Goal: Task Accomplishment & Management: Contribute content

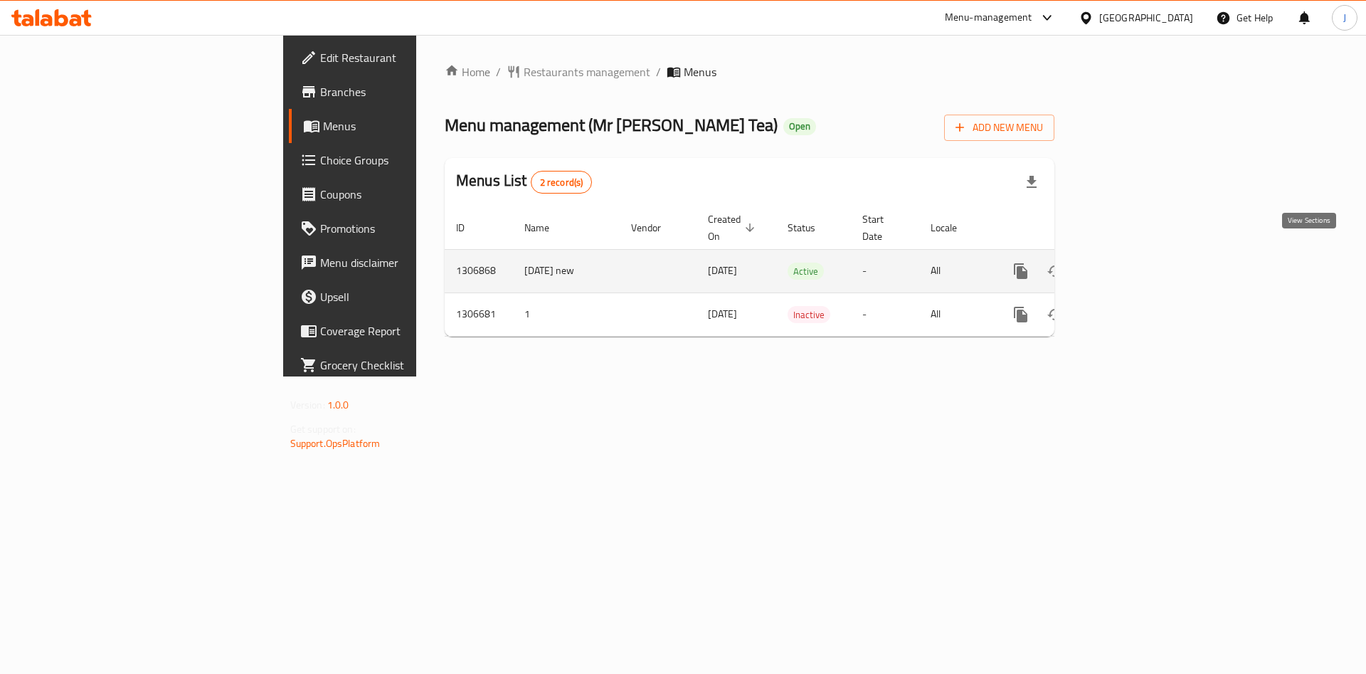
click at [1130, 265] on icon "enhanced table" at bounding box center [1123, 271] width 13 height 13
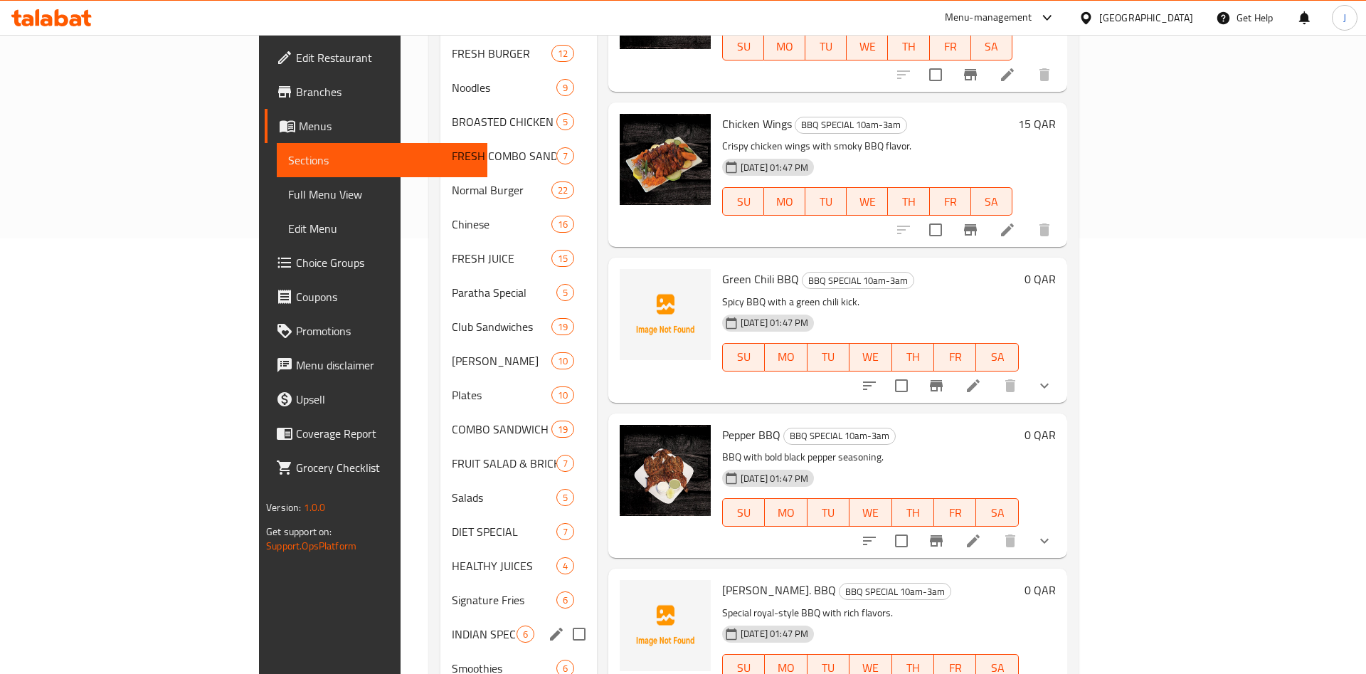
scroll to position [710, 0]
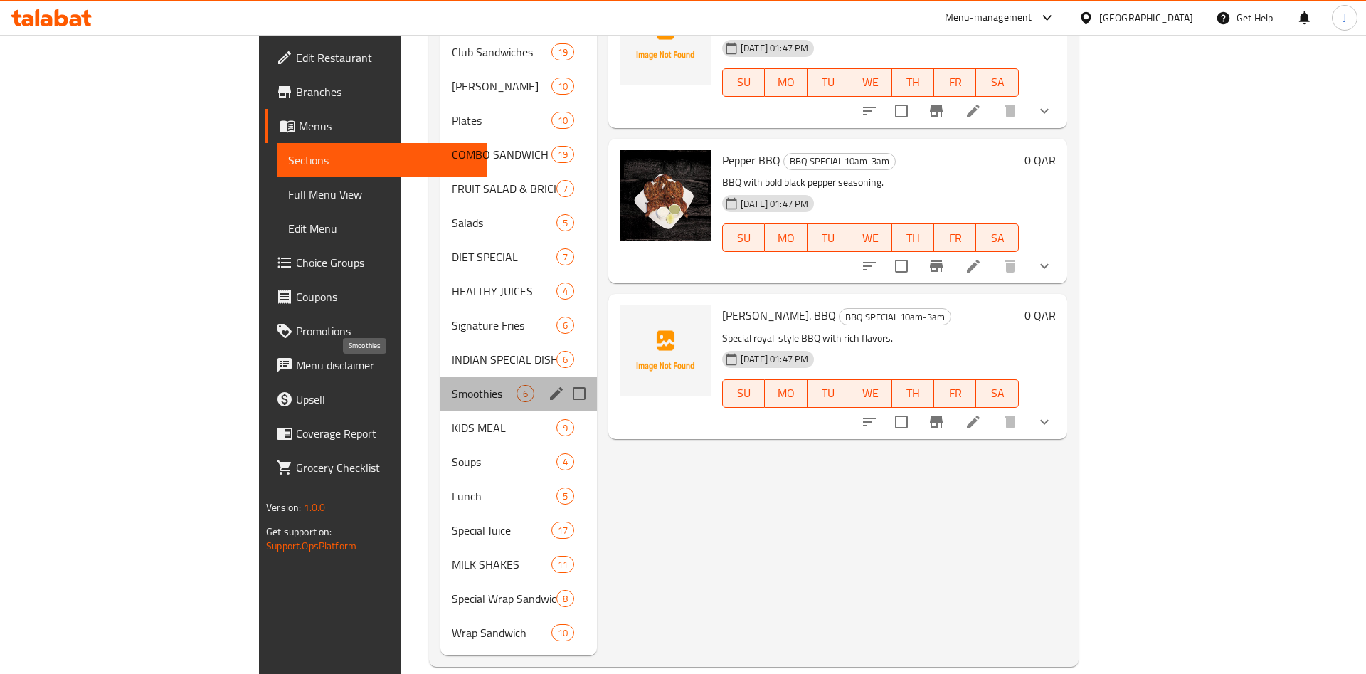
click at [452, 385] on span "Smoothies" at bounding box center [484, 393] width 65 height 17
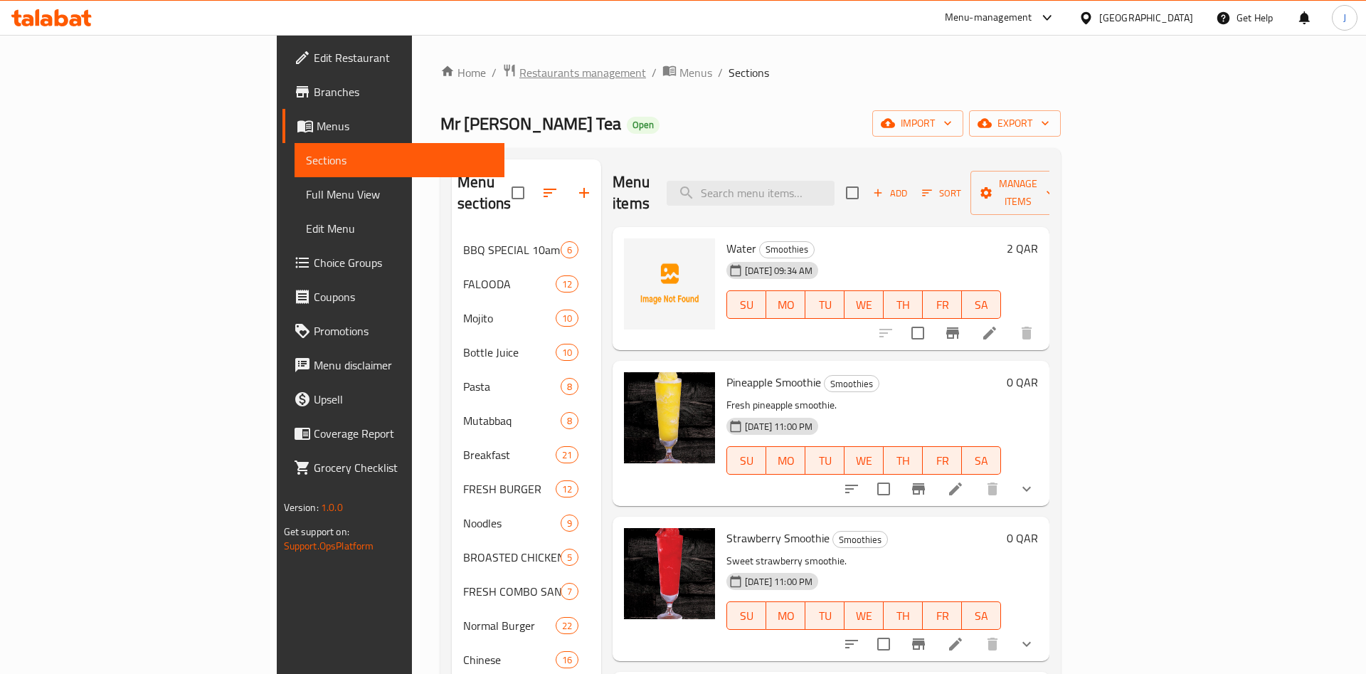
click at [519, 74] on span "Restaurants management" at bounding box center [582, 72] width 127 height 17
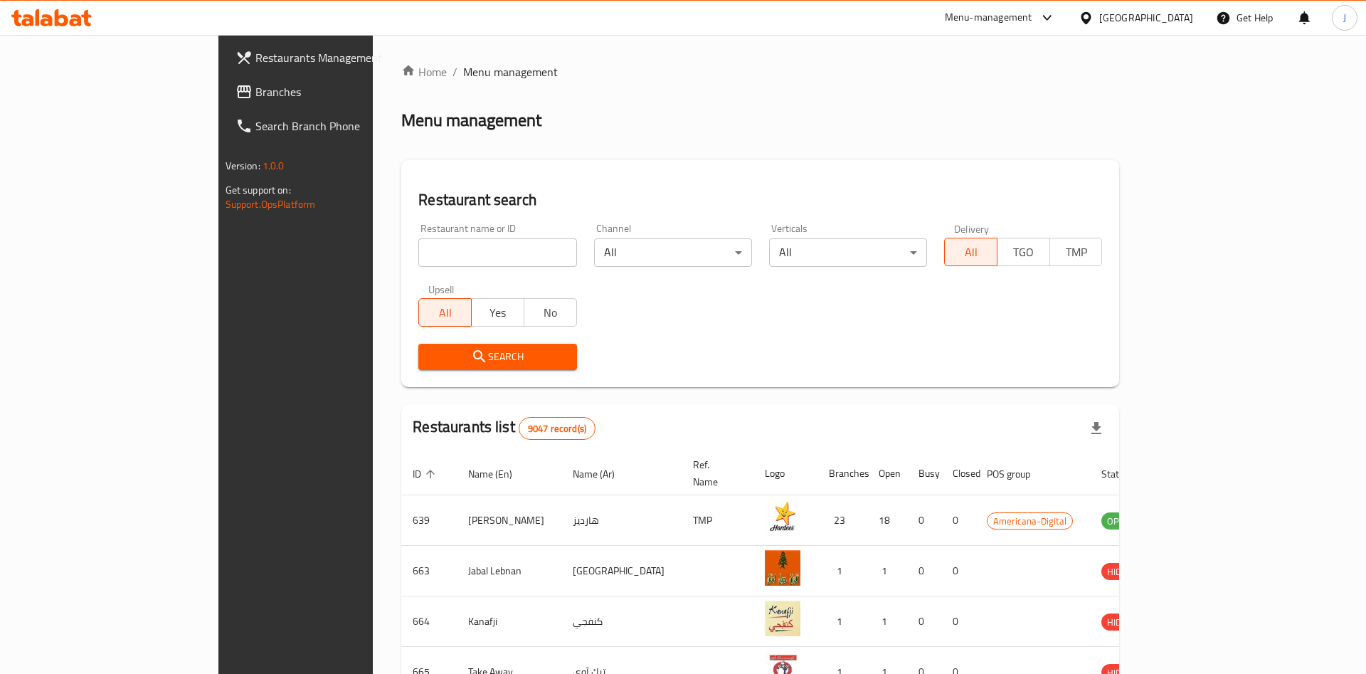
click at [368, 248] on div at bounding box center [683, 337] width 1366 height 674
click at [418, 248] on input "search" at bounding box center [497, 252] width 158 height 28
paste input "Premium Royal Tea"
type input "Premium Royal Tea"
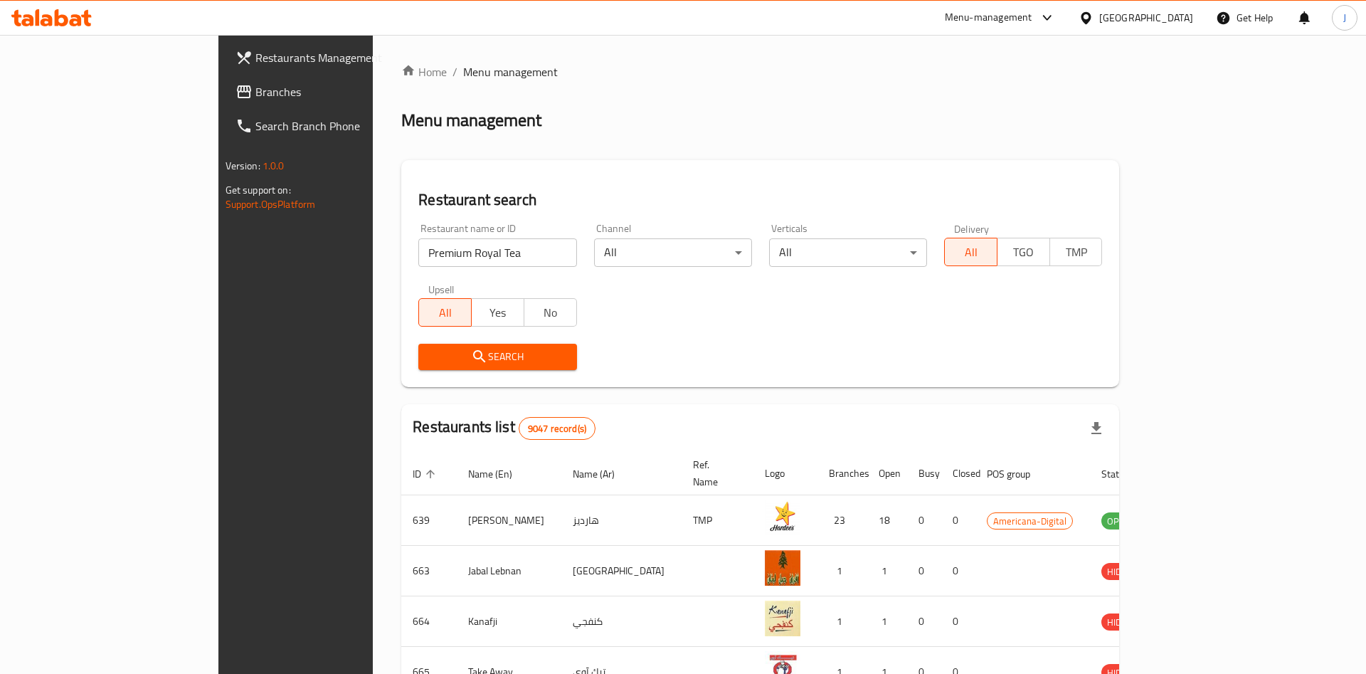
click at [430, 356] on span "Search" at bounding box center [497, 357] width 135 height 18
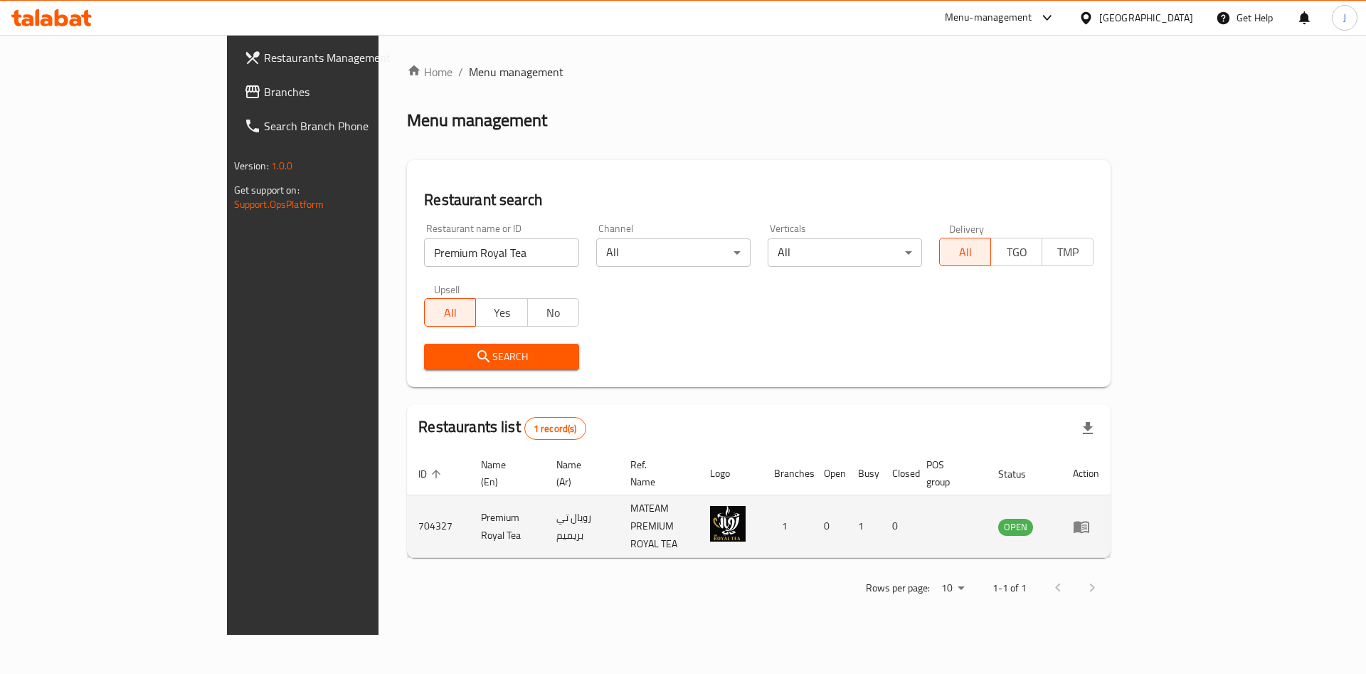
click at [1110, 515] on td "enhanced table" at bounding box center [1085, 526] width 49 height 63
click at [1090, 518] on icon "enhanced table" at bounding box center [1081, 526] width 17 height 17
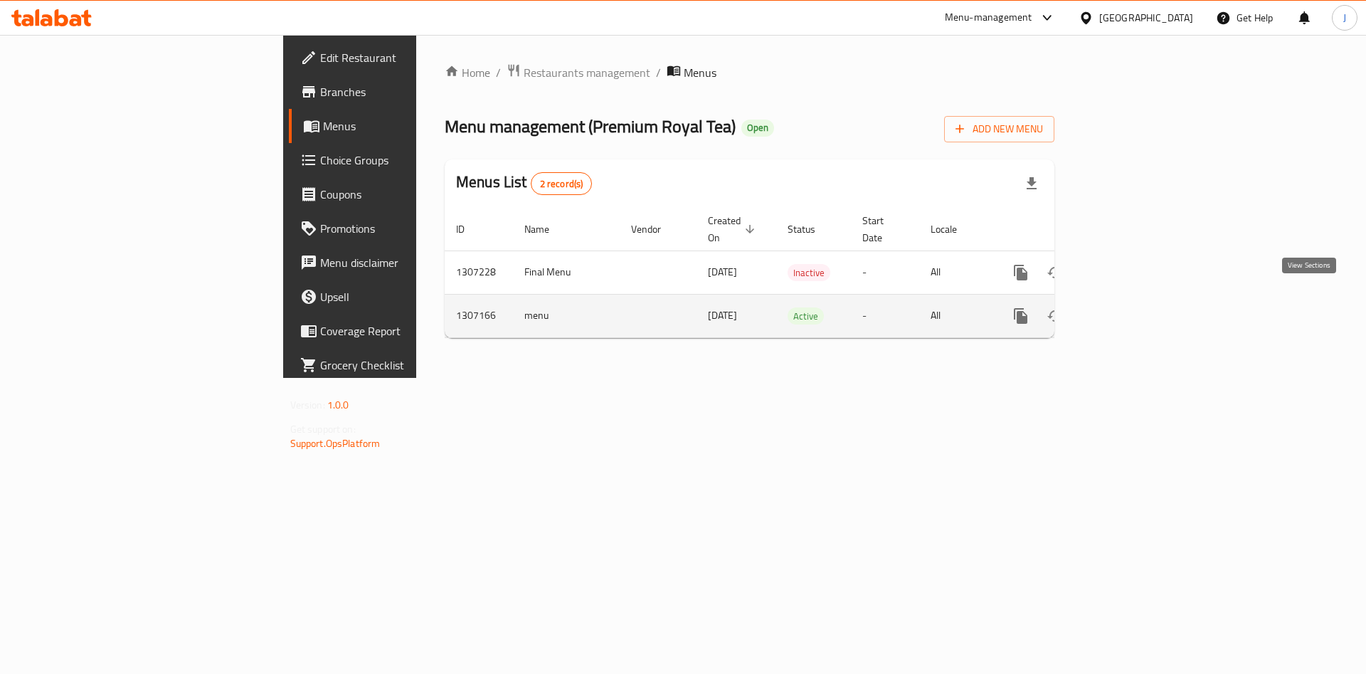
click at [1132, 307] on icon "enhanced table" at bounding box center [1123, 315] width 17 height 17
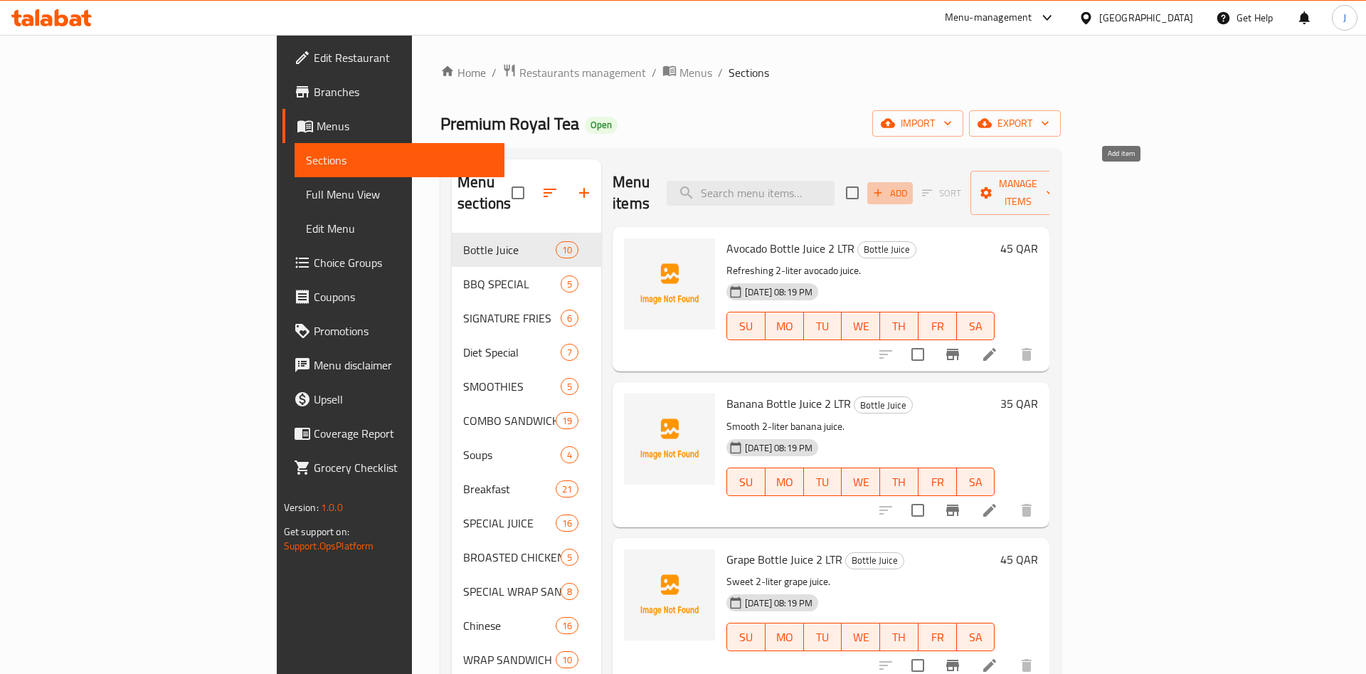
click at [884, 186] on icon "button" at bounding box center [877, 192] width 13 height 13
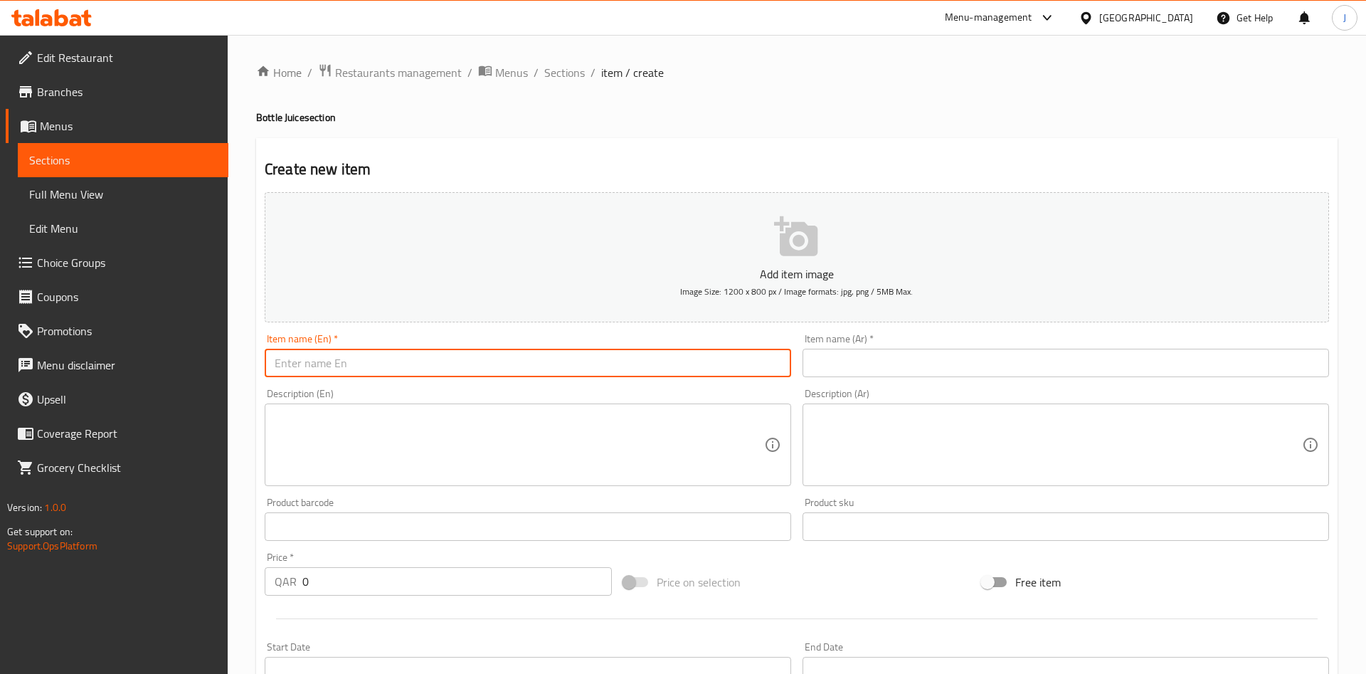
click at [376, 361] on input "text" at bounding box center [528, 363] width 526 height 28
type input "Water"
click at [875, 368] on input "text" at bounding box center [1065, 363] width 526 height 28
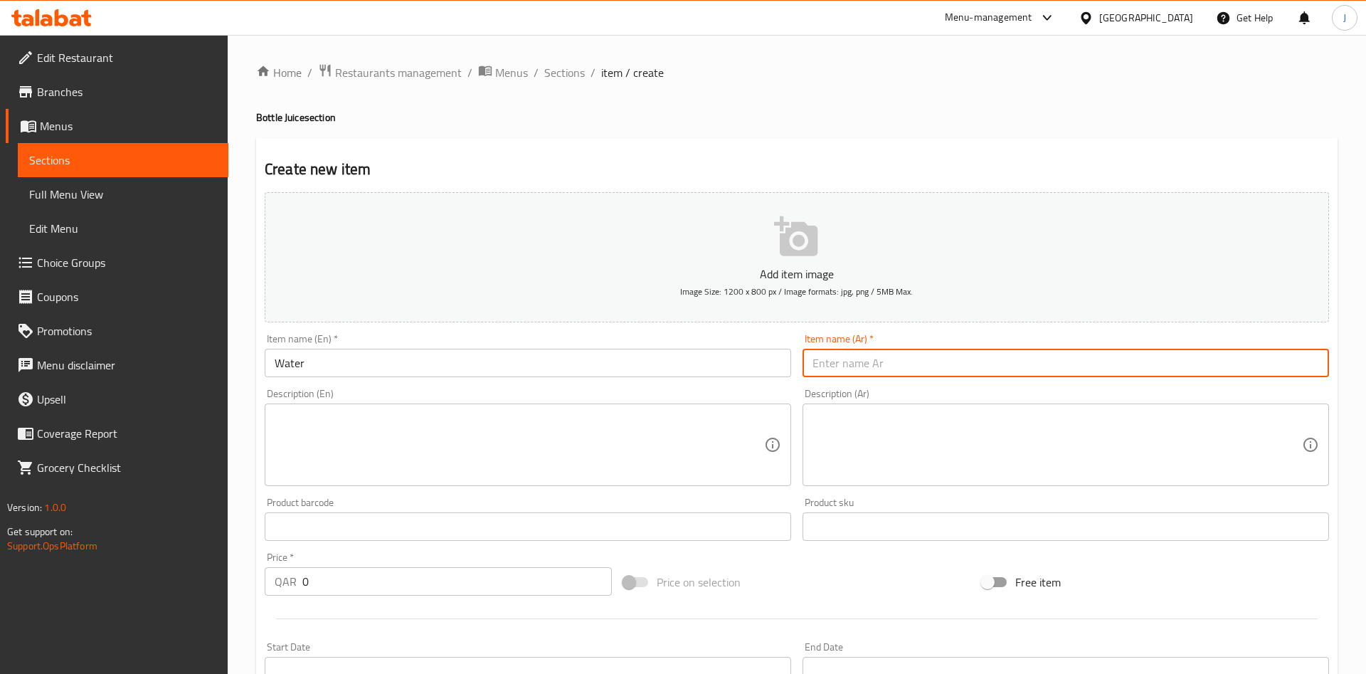
paste input "ماء"
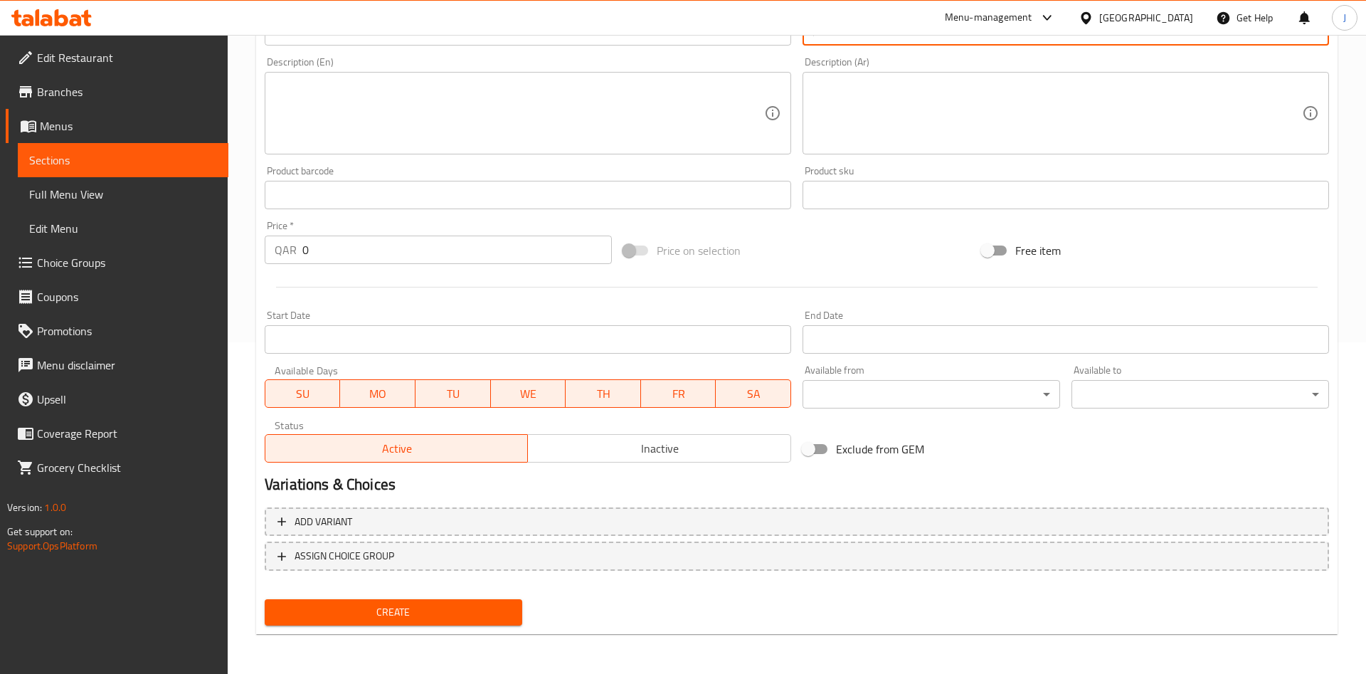
type input "ماء"
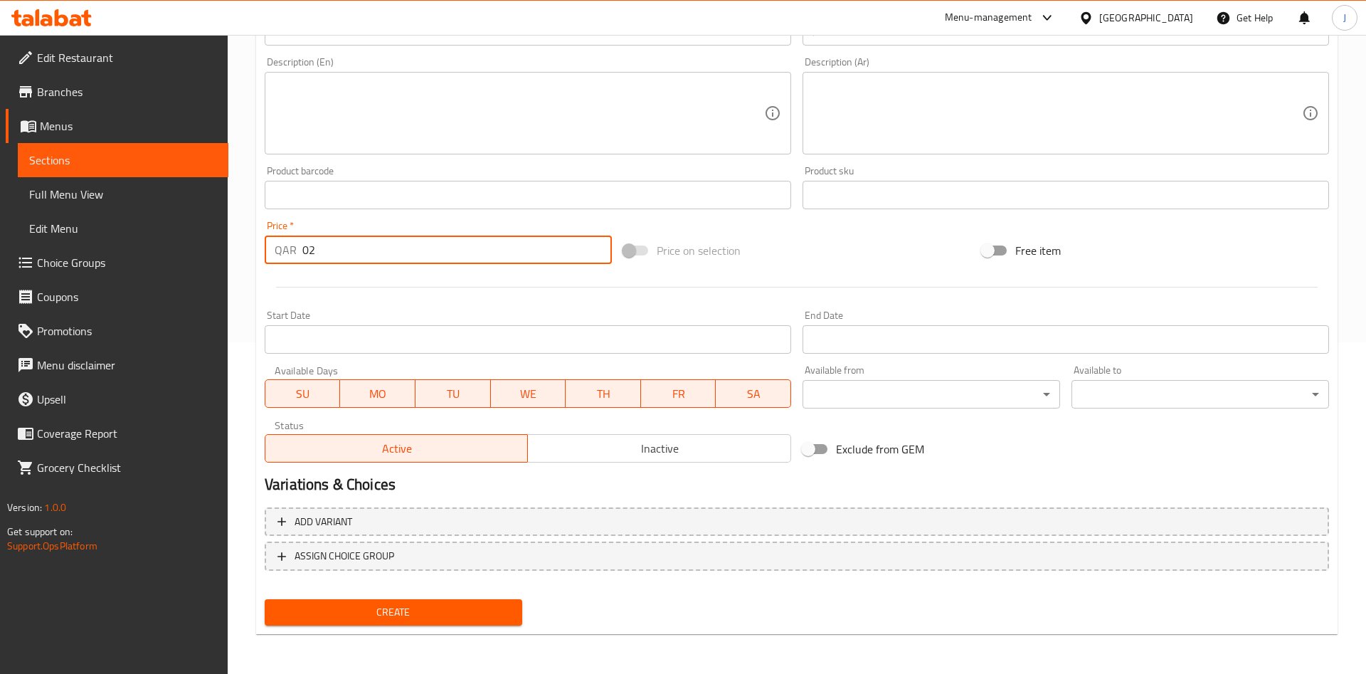
click at [327, 247] on input "02" at bounding box center [456, 249] width 309 height 28
drag, startPoint x: 338, startPoint y: 258, endPoint x: 257, endPoint y: 255, distance: 81.2
click at [302, 255] on input "02" at bounding box center [456, 249] width 309 height 28
type input "2"
click at [410, 631] on div "Create new item Add item image Image Size: 1200 x 800 px / Image formats: jpg, …" at bounding box center [796, 221] width 1081 height 828
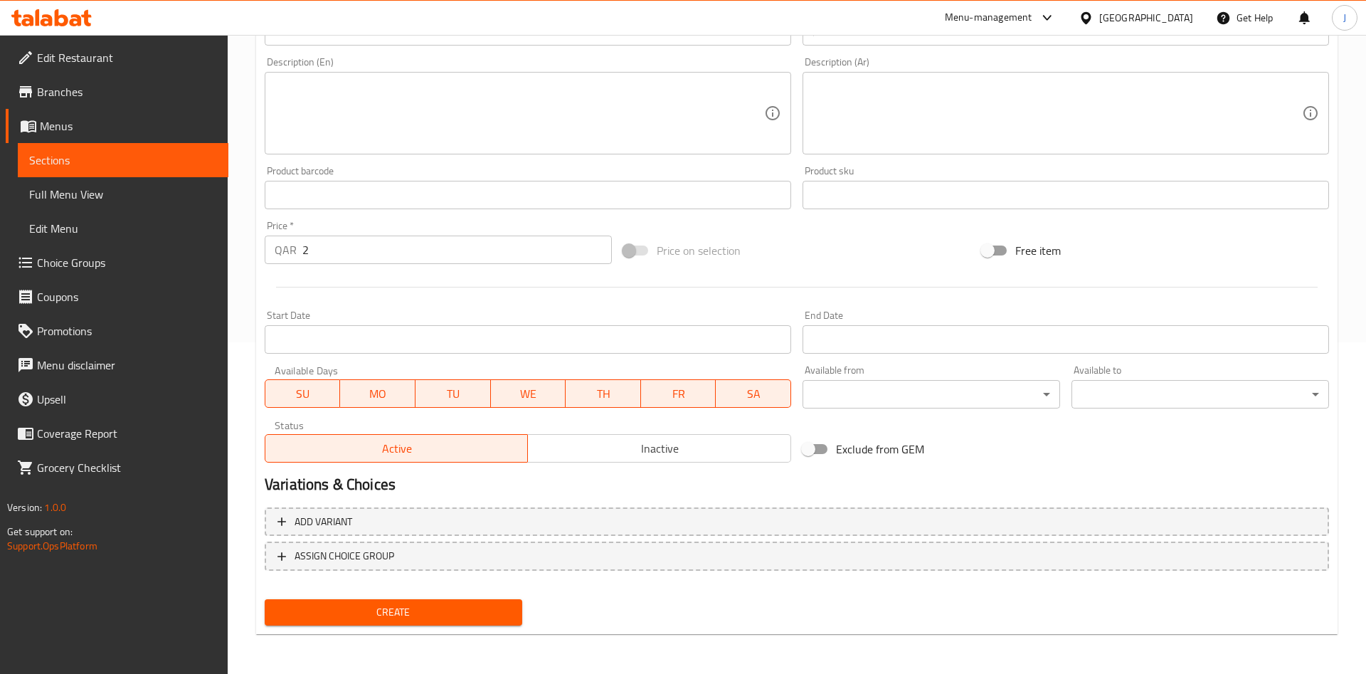
click at [419, 605] on span "Create" at bounding box center [393, 612] width 235 height 18
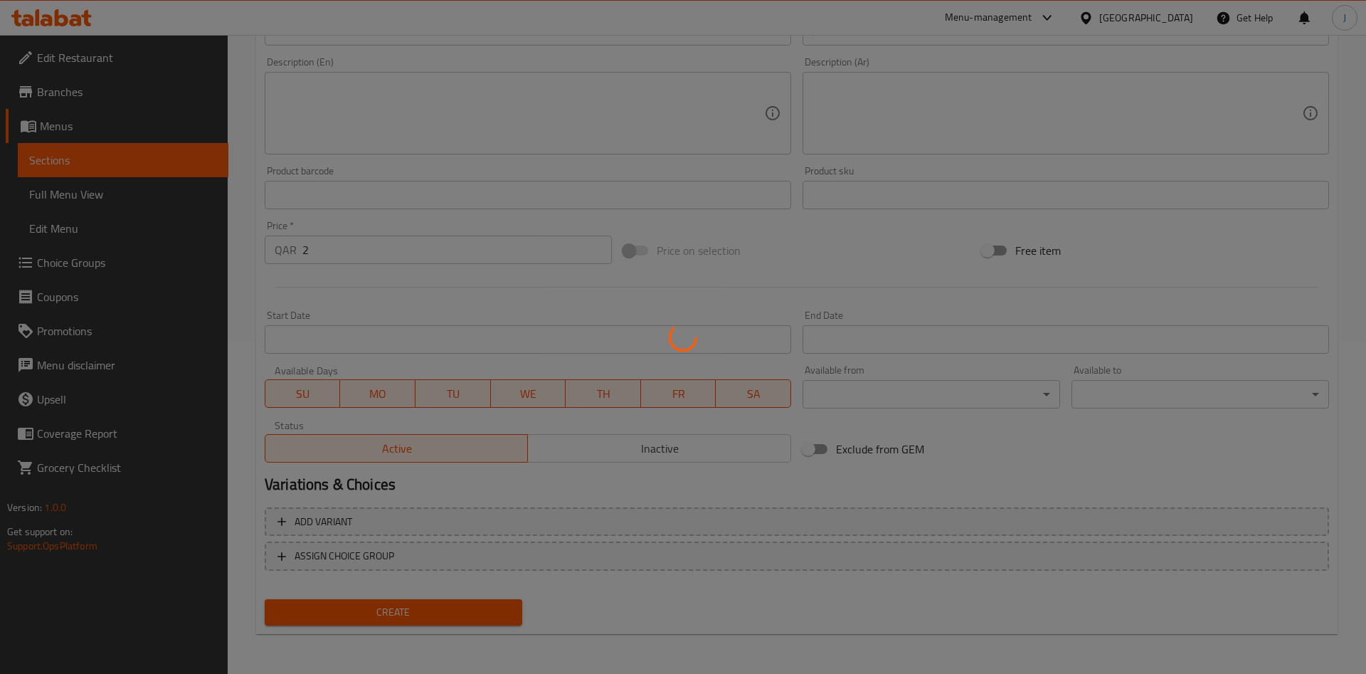
type input "0"
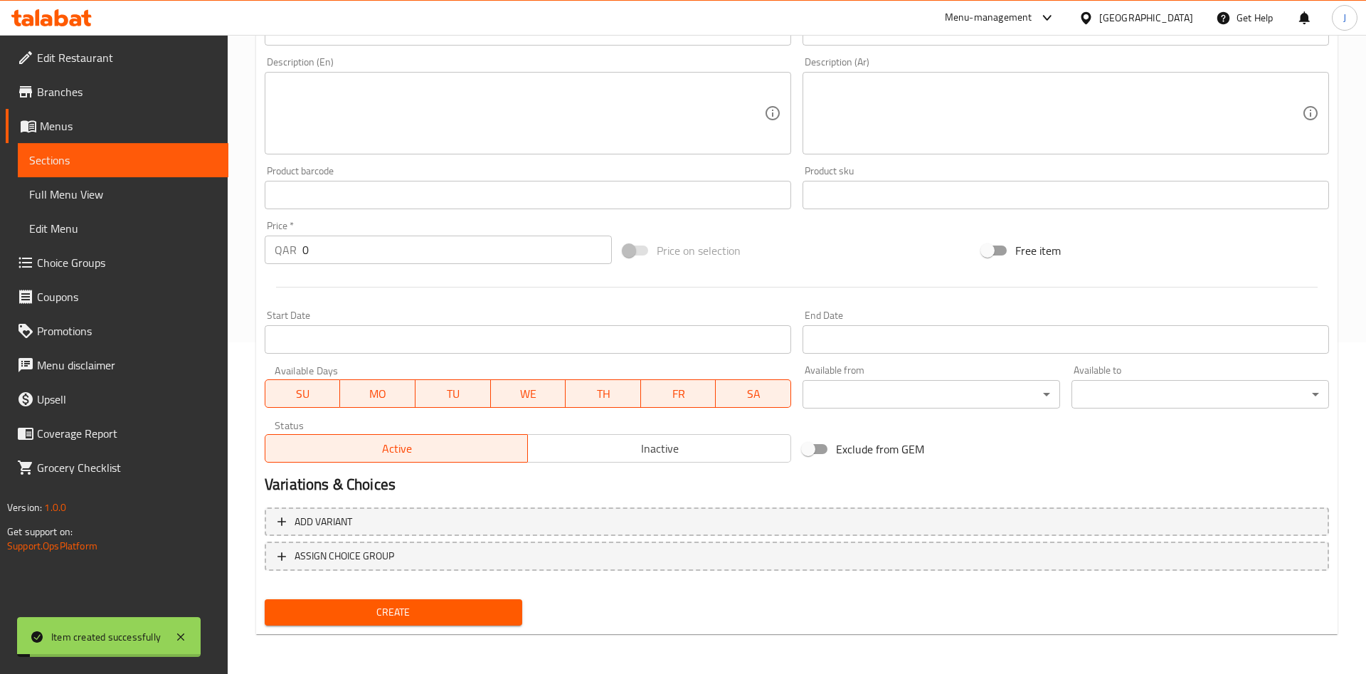
scroll to position [0, 0]
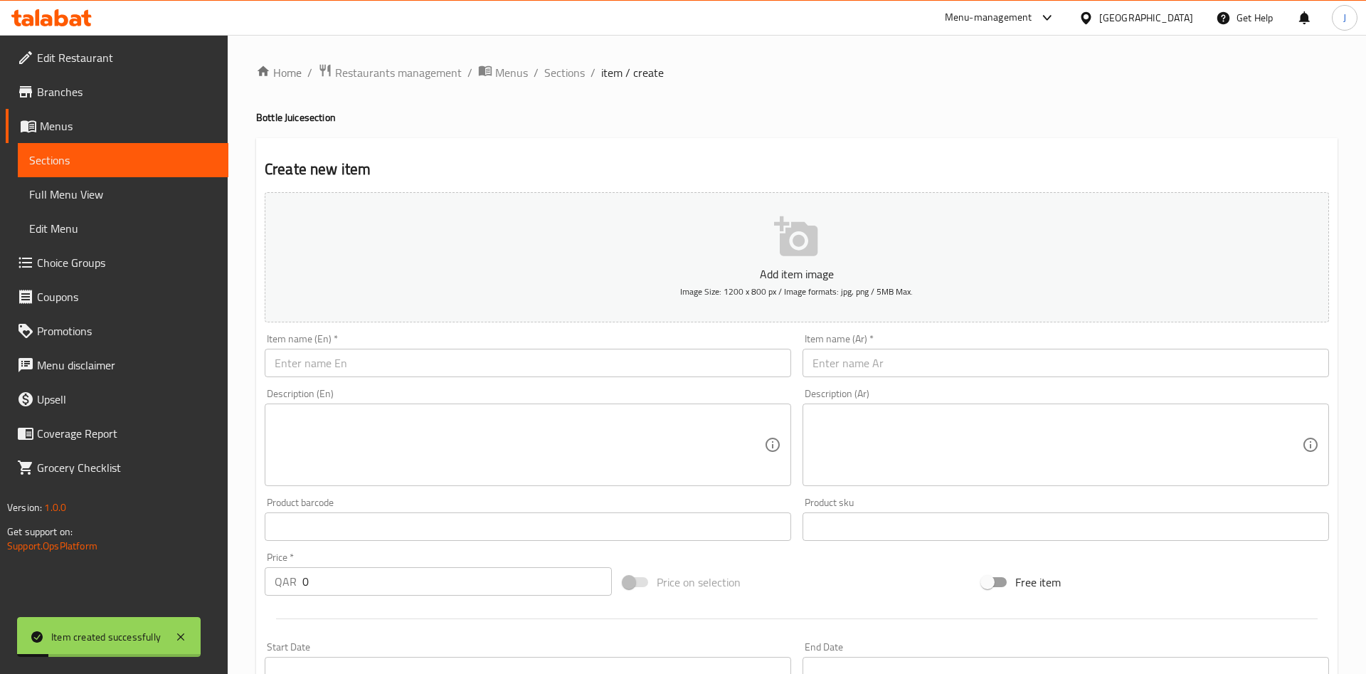
click at [56, 120] on span "Menus" at bounding box center [128, 125] width 177 height 17
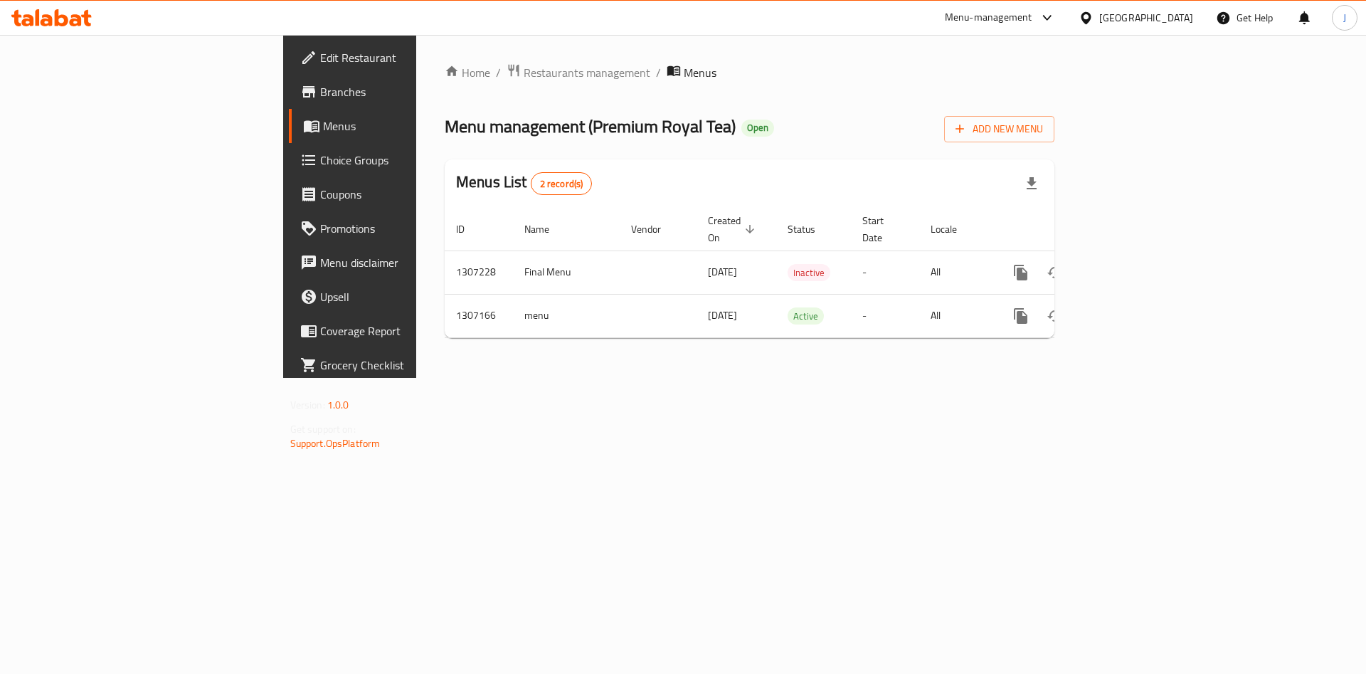
click at [320, 99] on span "Branches" at bounding box center [410, 91] width 180 height 17
click at [320, 100] on span "Branches" at bounding box center [410, 91] width 180 height 17
